Goal: Task Accomplishment & Management: Manage account settings

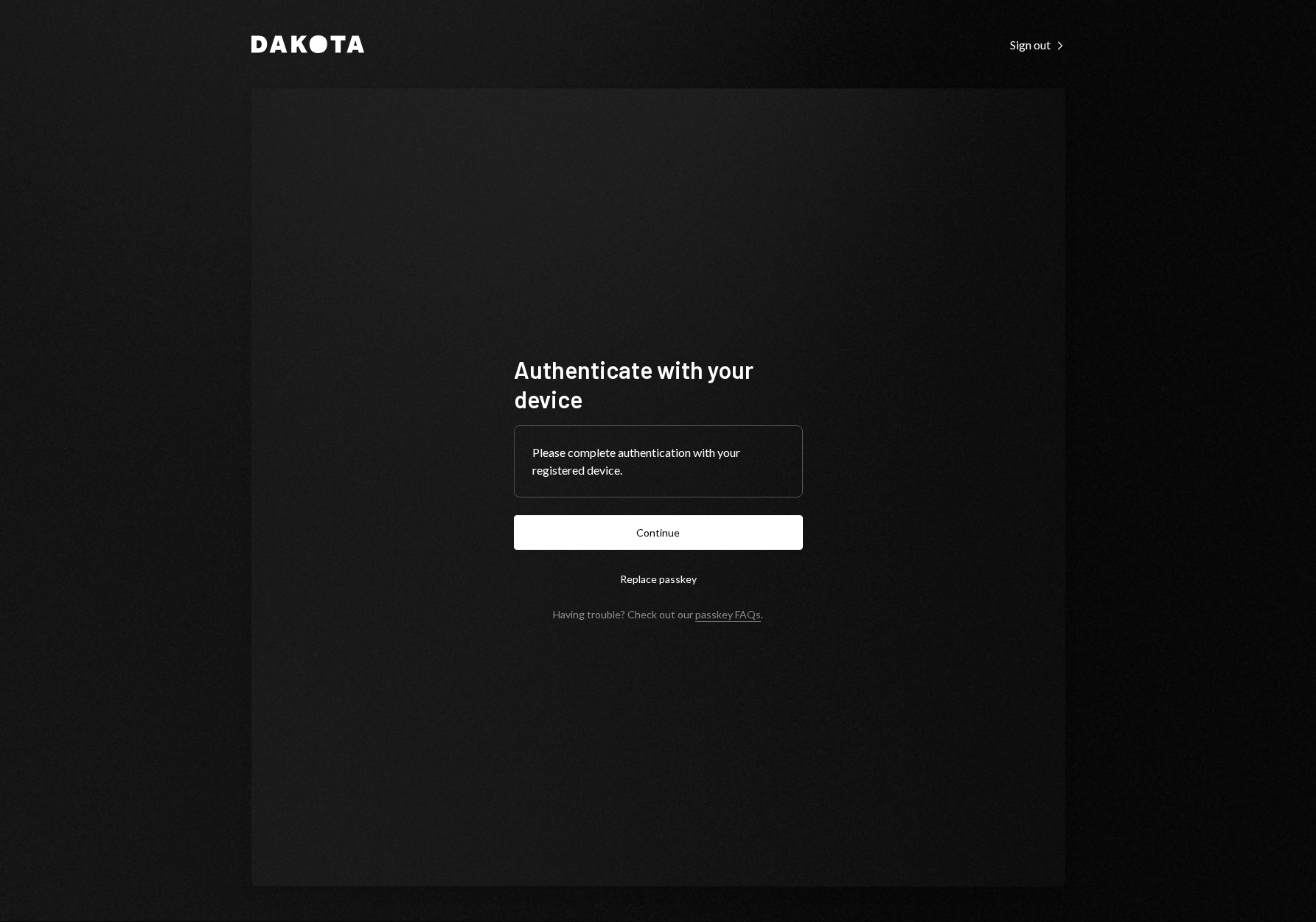
click at [620, 527] on button "Continue" at bounding box center [658, 532] width 289 height 35
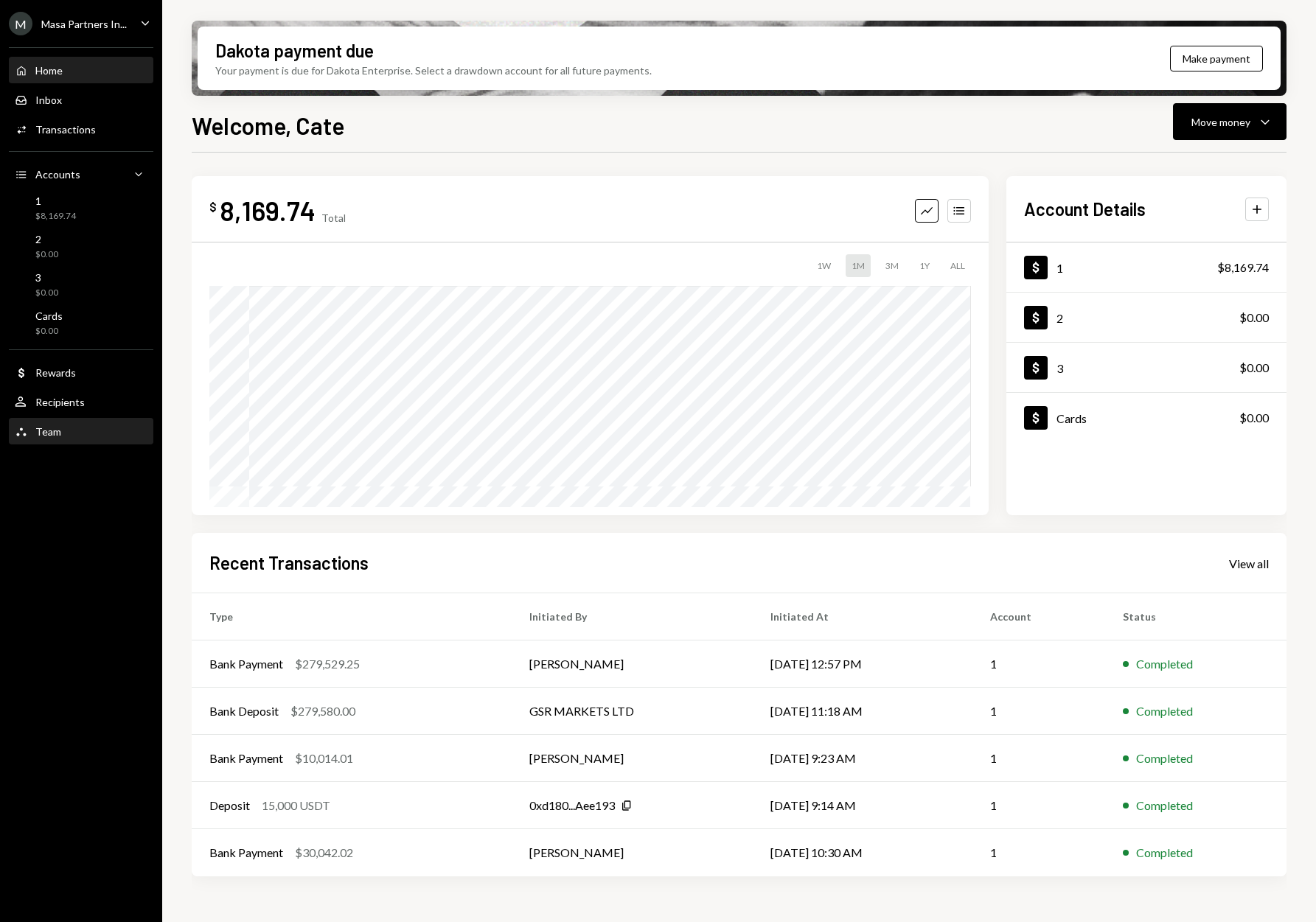
click at [64, 426] on div "Team Team" at bounding box center [81, 432] width 133 height 13
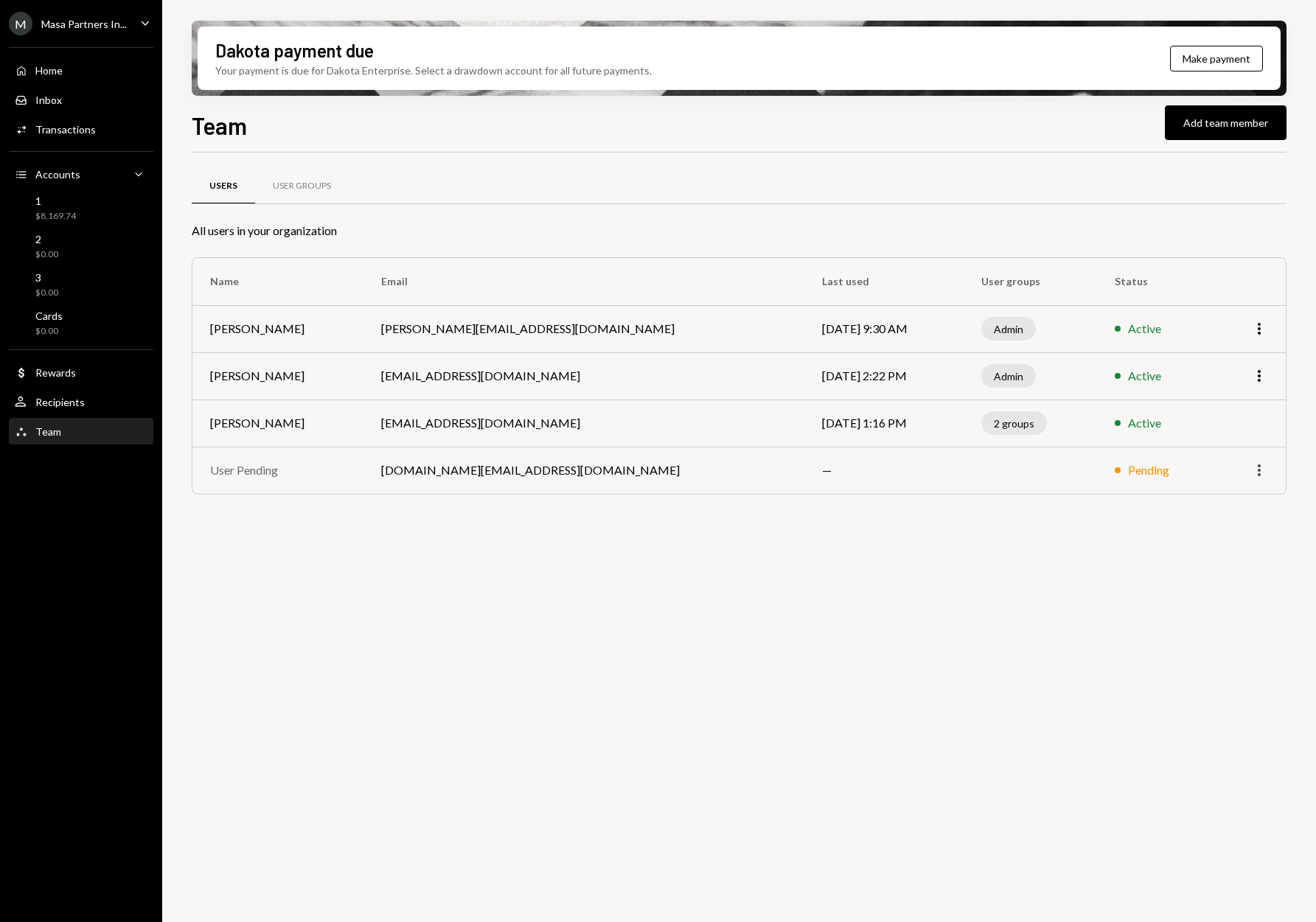
click at [1264, 466] on icon "More" at bounding box center [1259, 470] width 18 height 18
click at [1237, 497] on div "Remove" at bounding box center [1225, 502] width 73 height 26
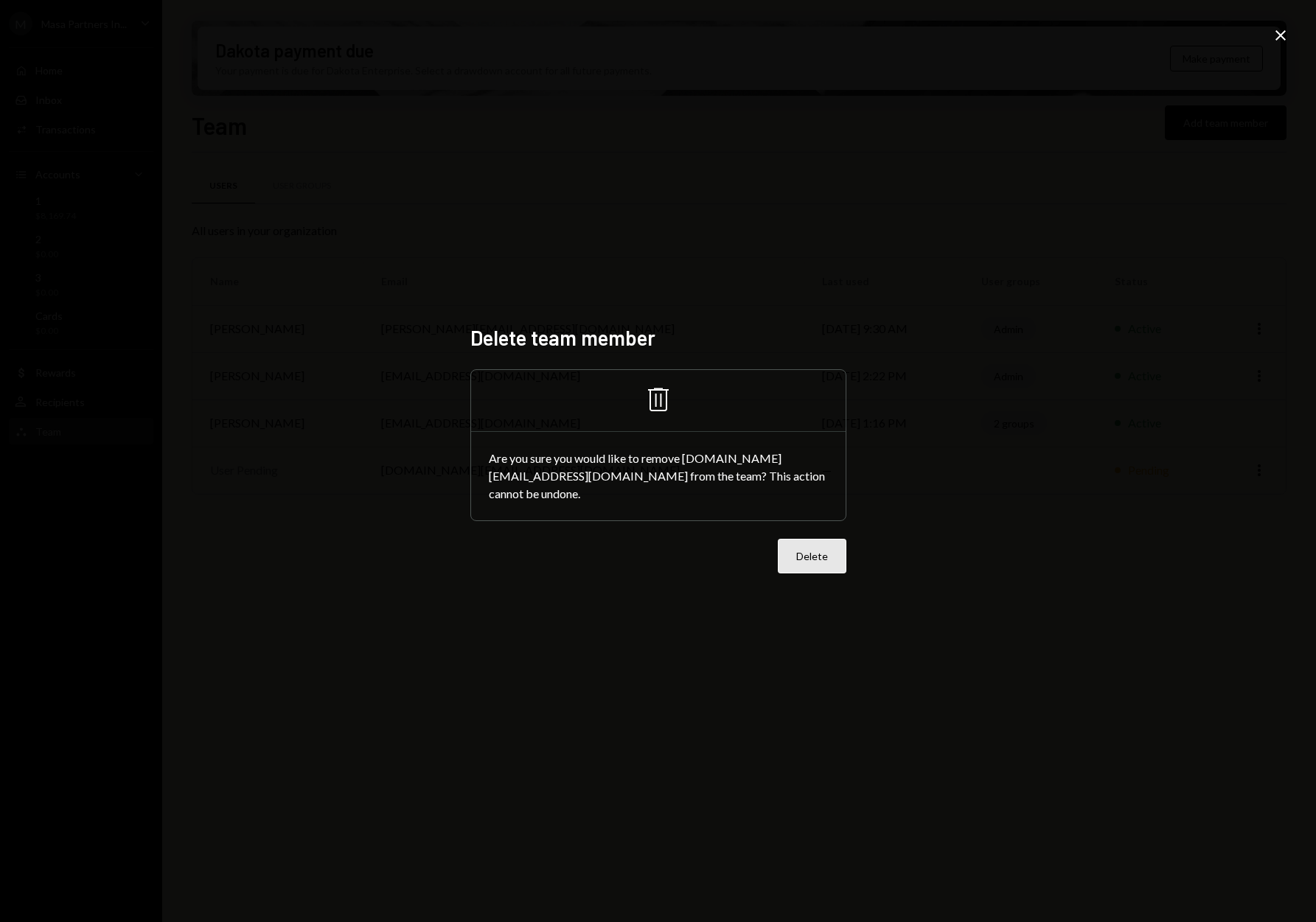
click at [803, 549] on button "Delete" at bounding box center [812, 556] width 68 height 35
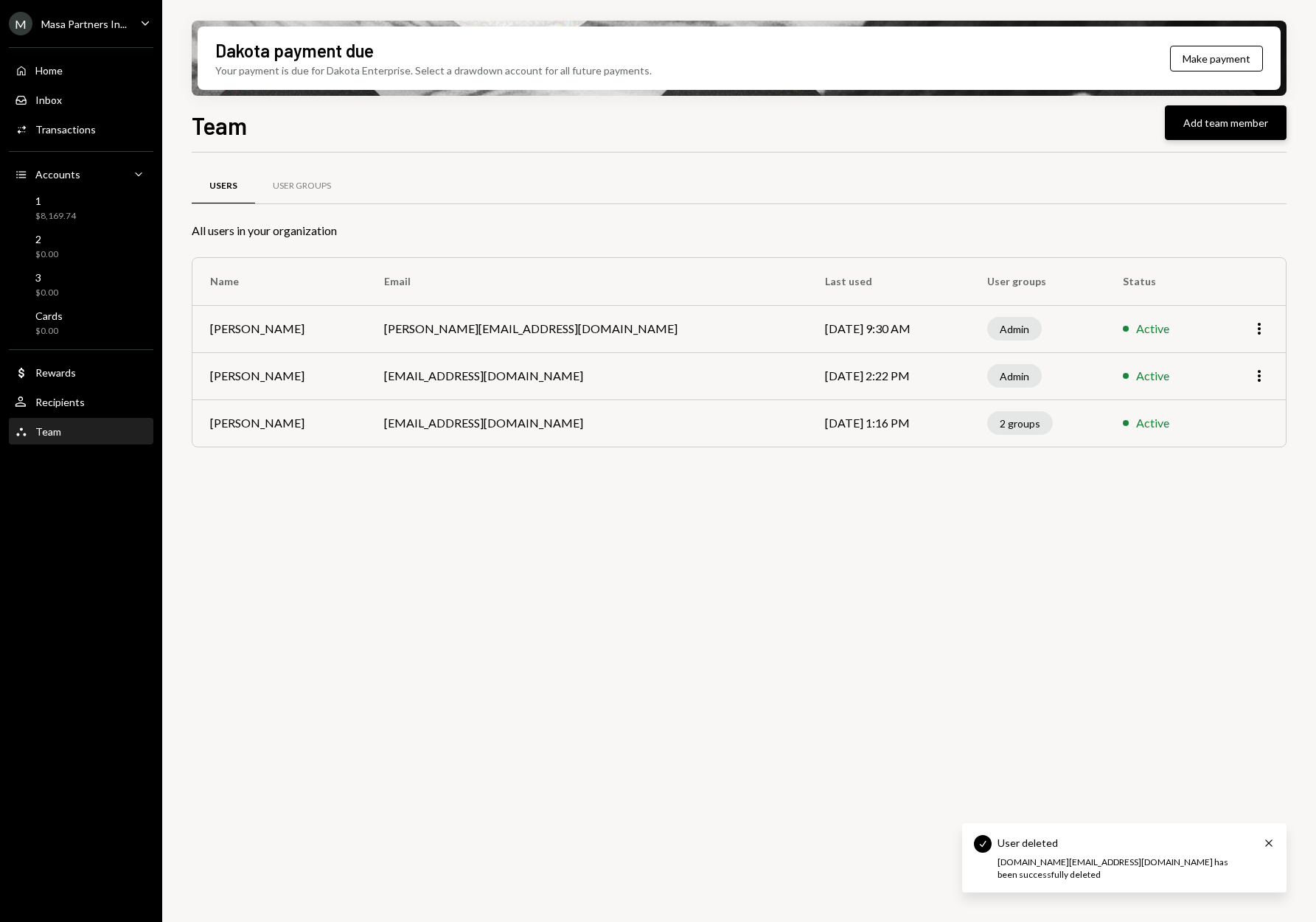
click at [1223, 134] on button "Add team member" at bounding box center [1225, 122] width 121 height 35
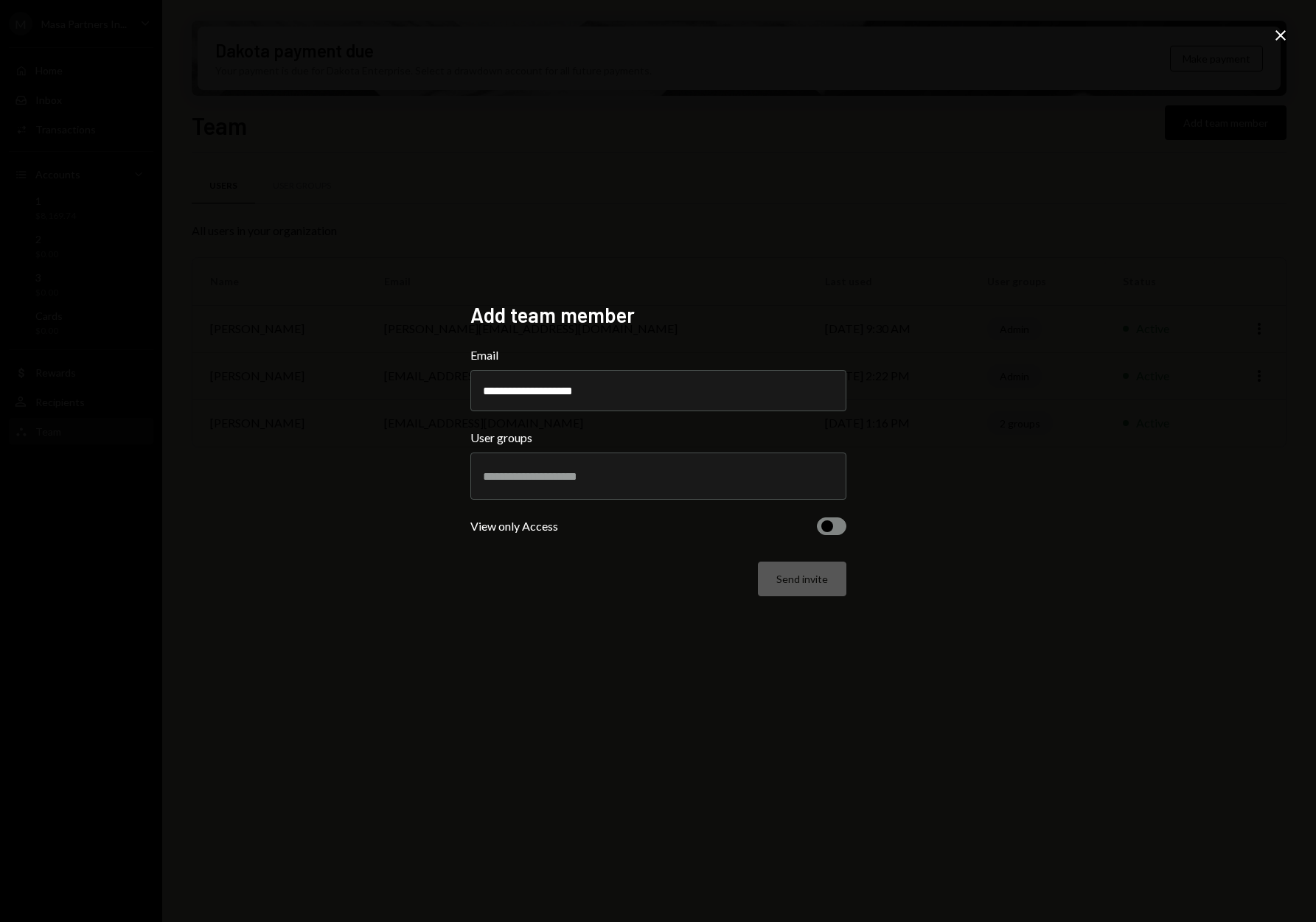
type input "**********"
click at [735, 480] on input "text" at bounding box center [658, 476] width 351 height 13
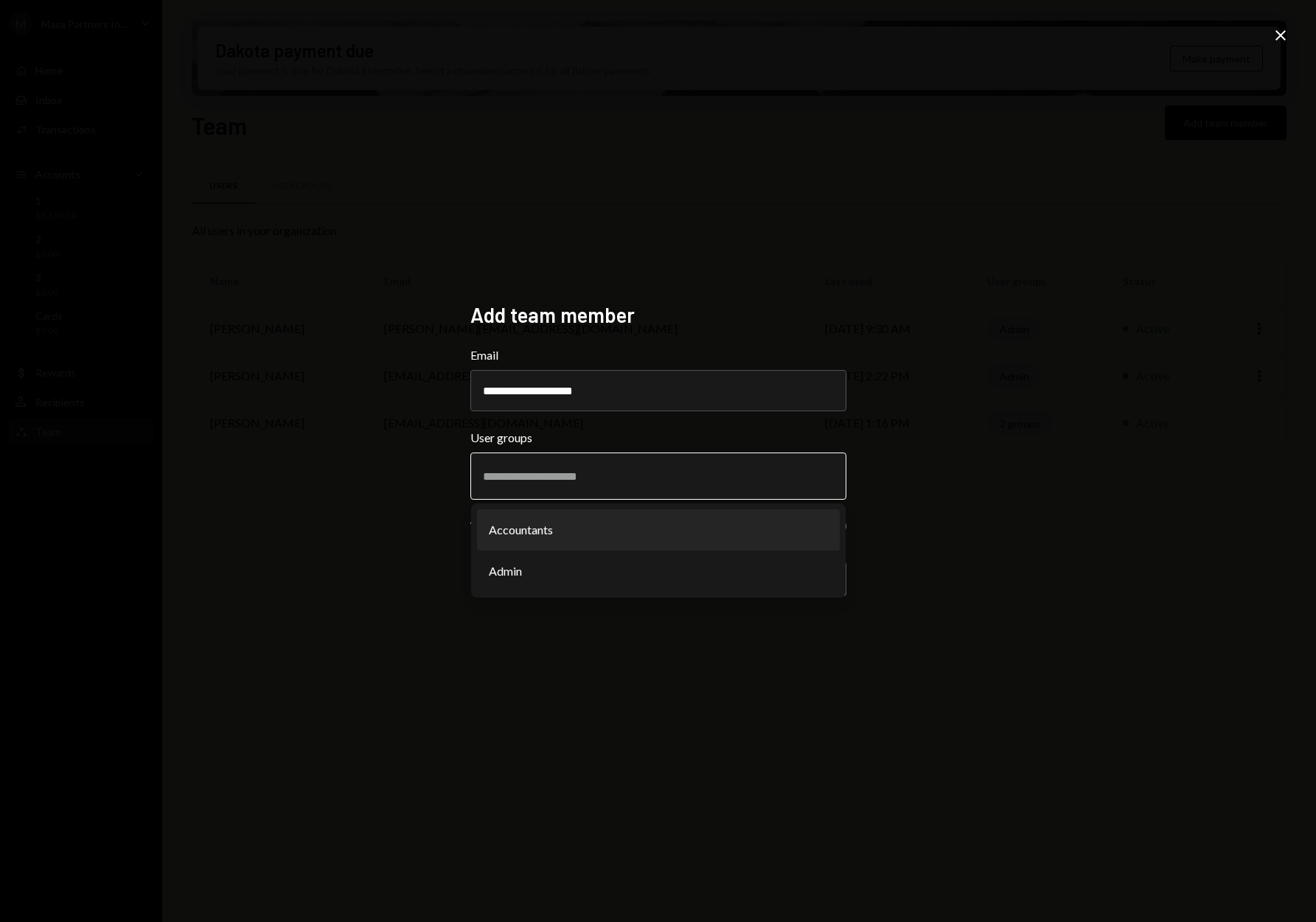
click at [696, 532] on li "Accountants" at bounding box center [658, 530] width 363 height 42
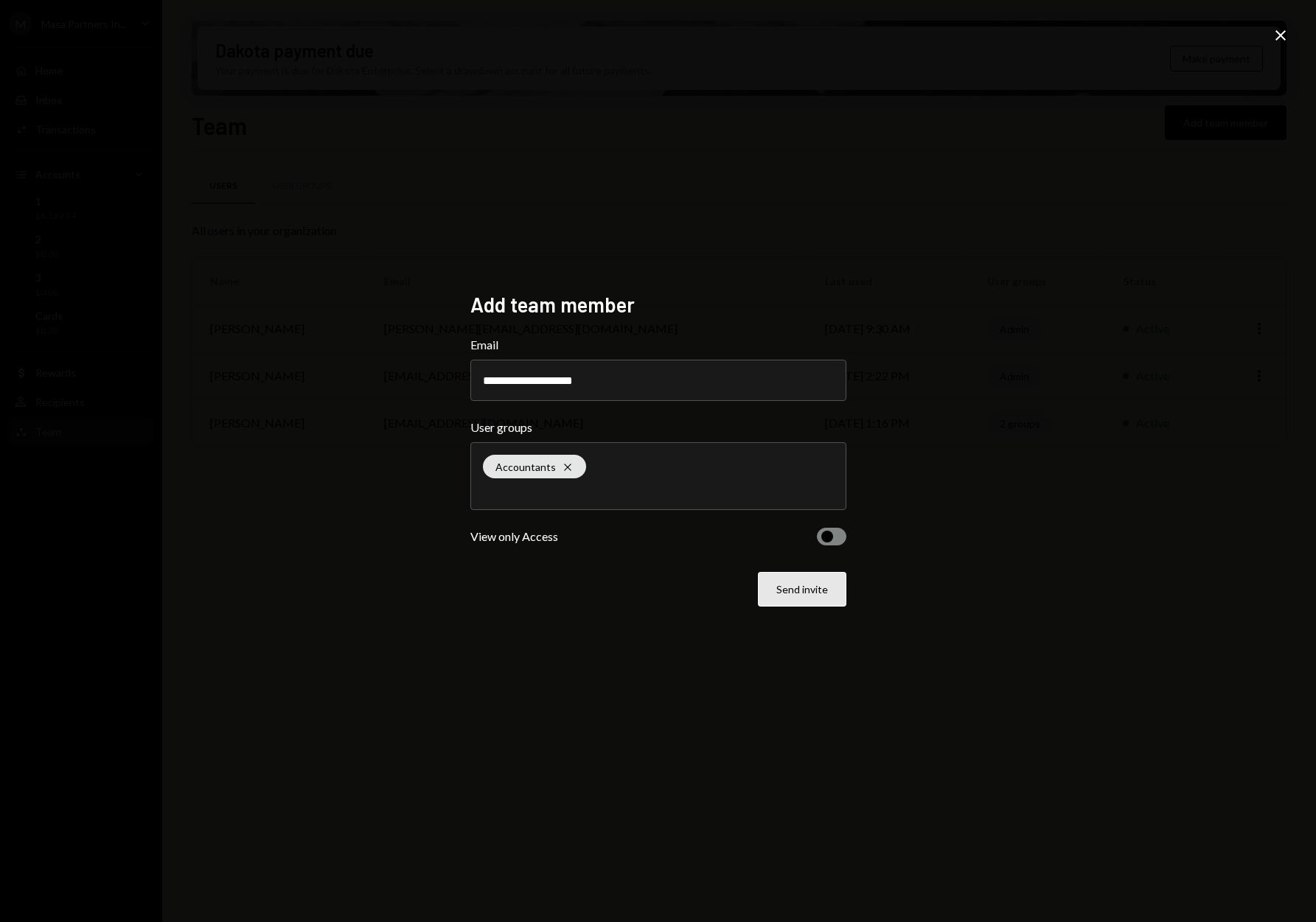
click at [837, 592] on button "Send invite" at bounding box center [802, 588] width 89 height 35
